Goal: Transaction & Acquisition: Subscribe to service/newsletter

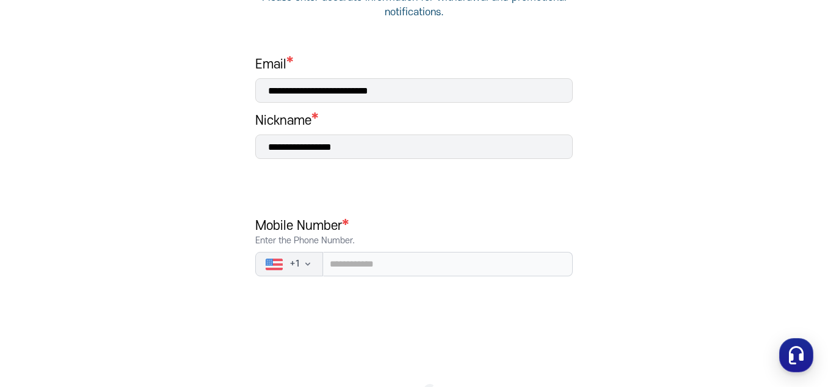
scroll to position [180, 0]
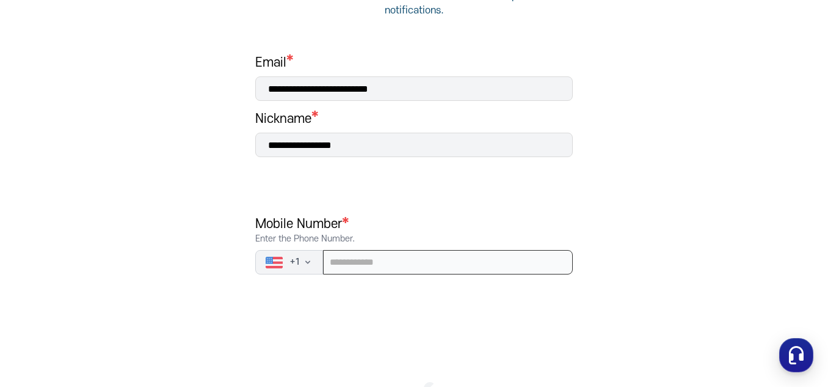
click at [507, 260] on input "tel" at bounding box center [448, 262] width 250 height 24
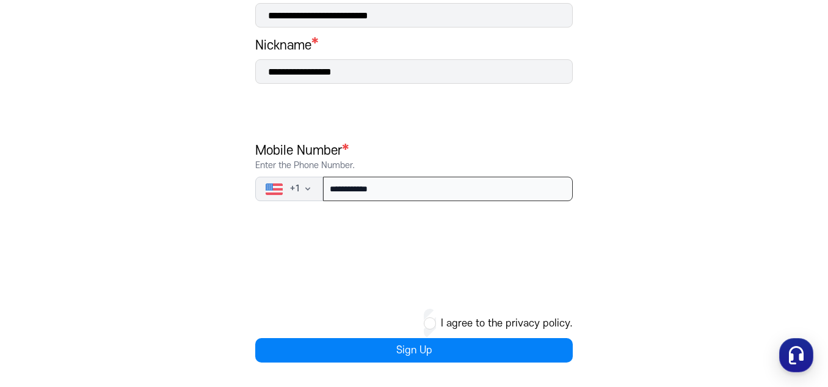
type input "**********"
click at [438, 323] on div "I agree to the privacy policy." at bounding box center [414, 322] width 318 height 29
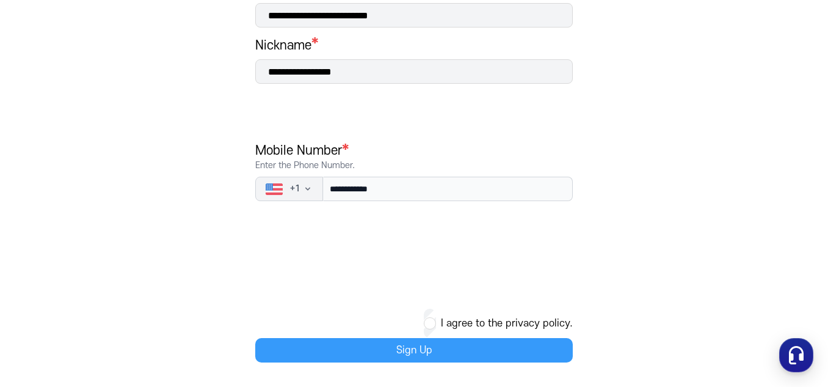
click at [425, 352] on button "Sign Up" at bounding box center [414, 350] width 318 height 24
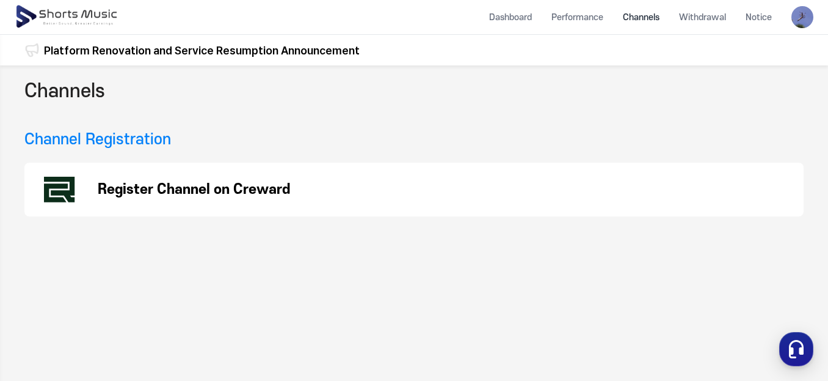
click at [635, 10] on li "Channels" at bounding box center [641, 17] width 56 height 32
click at [645, 13] on li "Channels" at bounding box center [641, 17] width 56 height 32
click at [646, 18] on li "Channels" at bounding box center [641, 17] width 56 height 32
click at [526, 19] on li "Dashboard" at bounding box center [511, 17] width 62 height 32
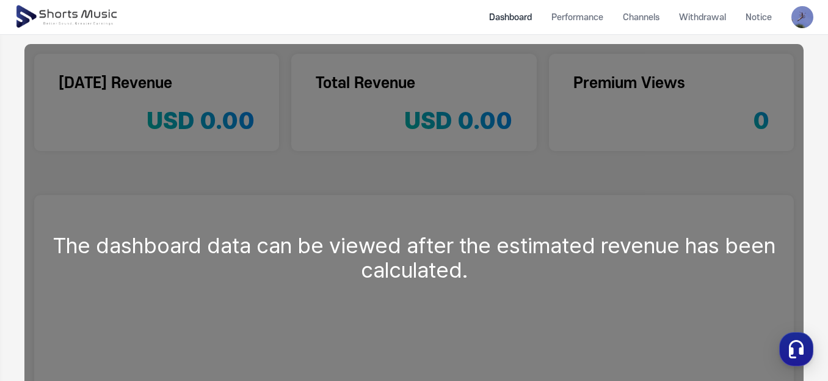
scroll to position [362, 0]
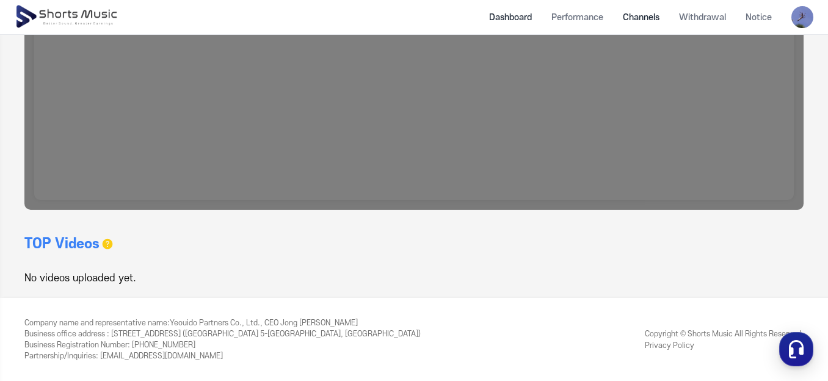
click at [646, 14] on li "Channels" at bounding box center [641, 17] width 56 height 32
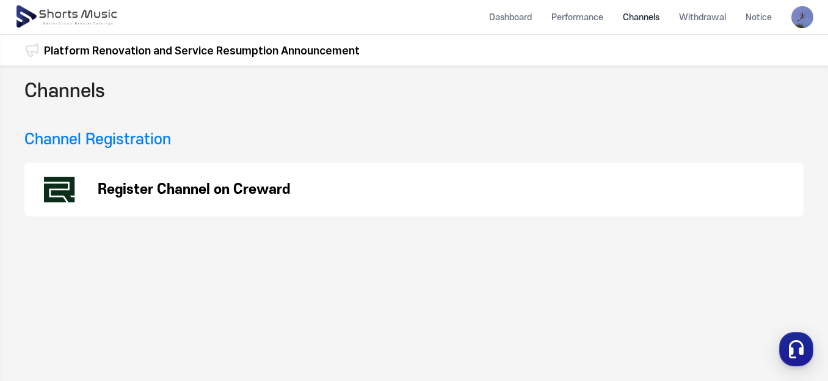
click at [278, 191] on p "Register Channel on Creward" at bounding box center [194, 189] width 192 height 15
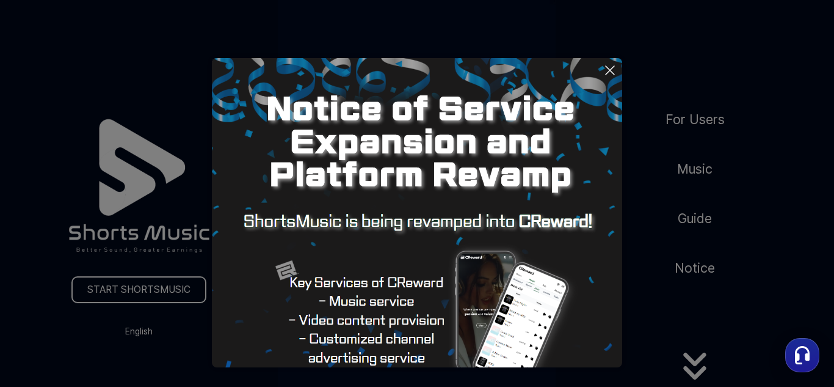
click at [609, 71] on icon at bounding box center [610, 70] width 9 height 9
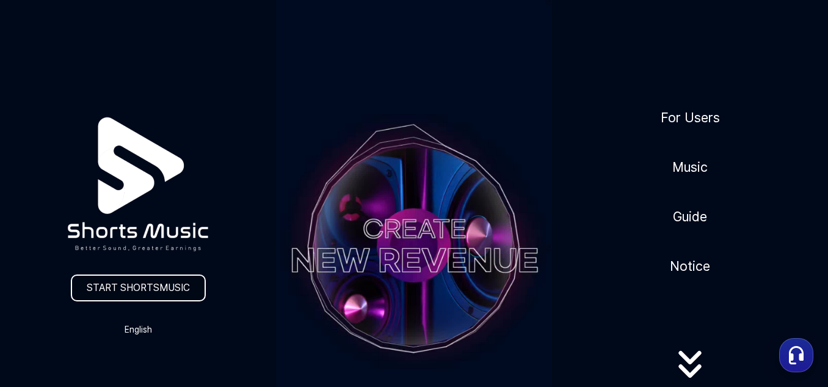
click at [168, 286] on link "START SHORTSMUSIC" at bounding box center [138, 287] width 135 height 27
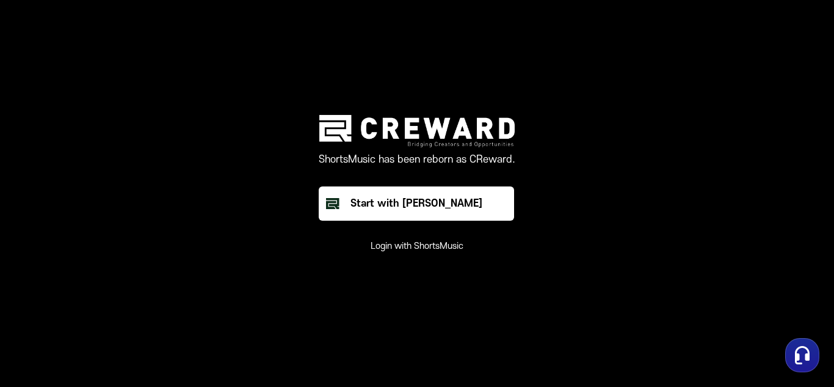
click at [445, 243] on button "Login with ShortsMusic" at bounding box center [417, 246] width 93 height 12
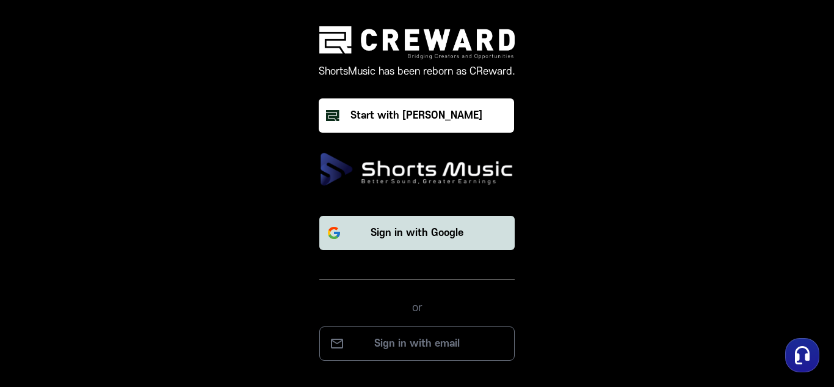
click at [442, 230] on p "Sign in with Google" at bounding box center [417, 232] width 93 height 15
